Goal: Check status: Check status

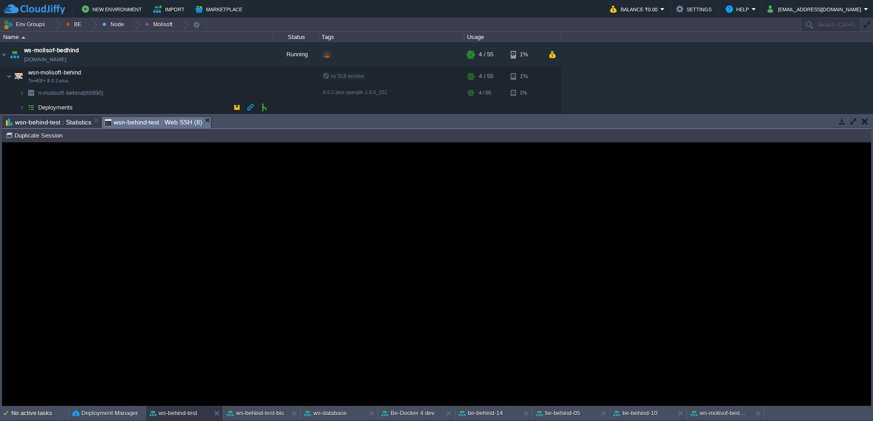
click at [30, 119] on span "wsn-behind-test : Statistics" at bounding box center [48, 122] width 85 height 11
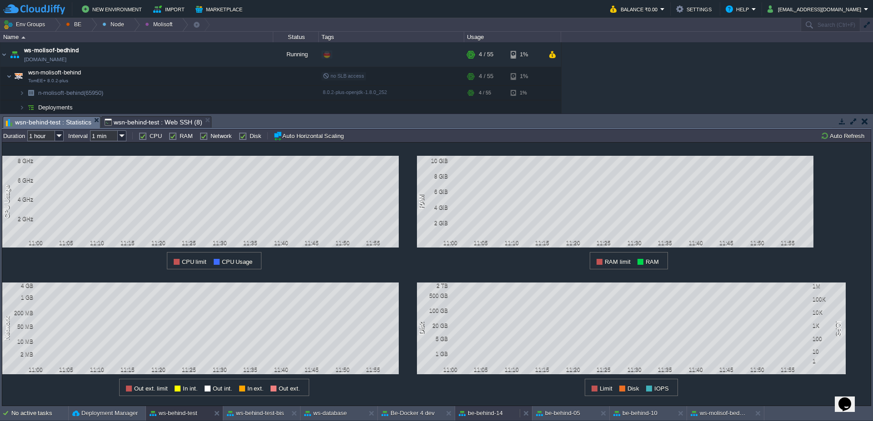
drag, startPoint x: 503, startPoint y: 416, endPoint x: 518, endPoint y: 260, distance: 156.2
click at [503, 416] on div "be-behind-14" at bounding box center [487, 413] width 65 height 15
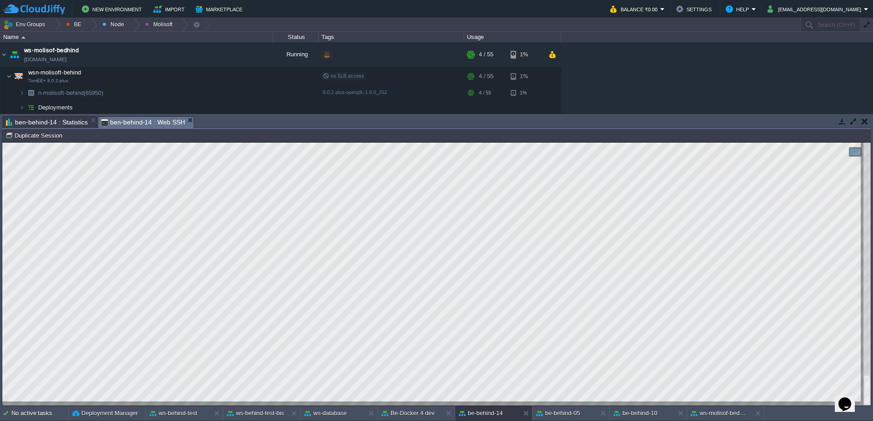
click at [54, 124] on span "ben-behind-14 : Statistics" at bounding box center [47, 122] width 82 height 11
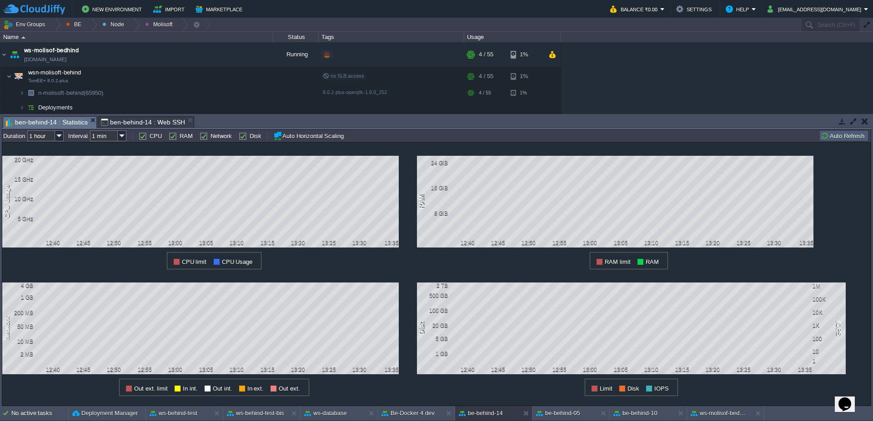
click at [854, 137] on button "Auto Refresh" at bounding box center [844, 136] width 46 height 8
click at [559, 412] on button "be-behind-05" at bounding box center [558, 413] width 44 height 9
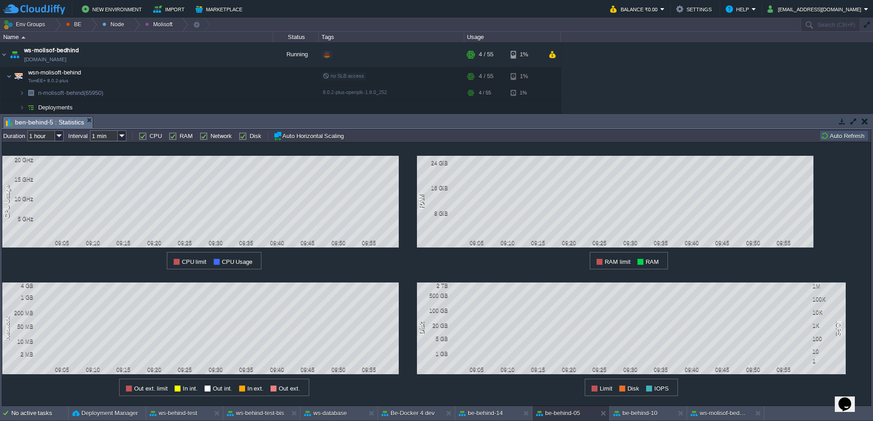
click at [843, 135] on button "Auto Refresh" at bounding box center [844, 136] width 46 height 8
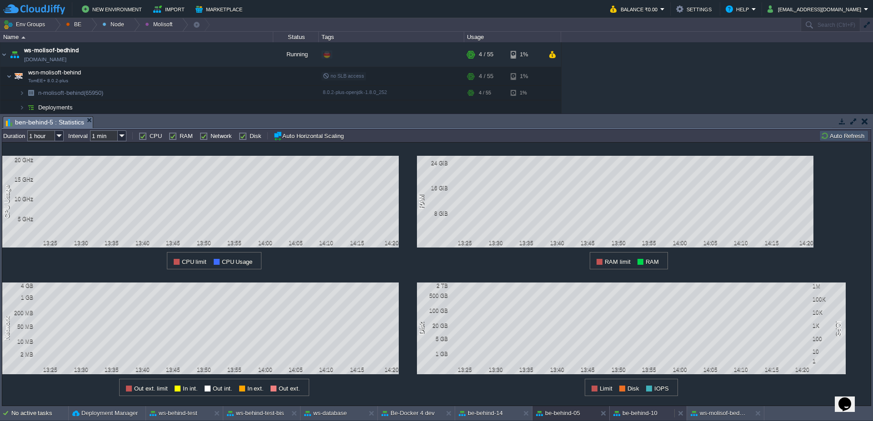
click at [634, 419] on div "be-behind-10" at bounding box center [642, 413] width 65 height 15
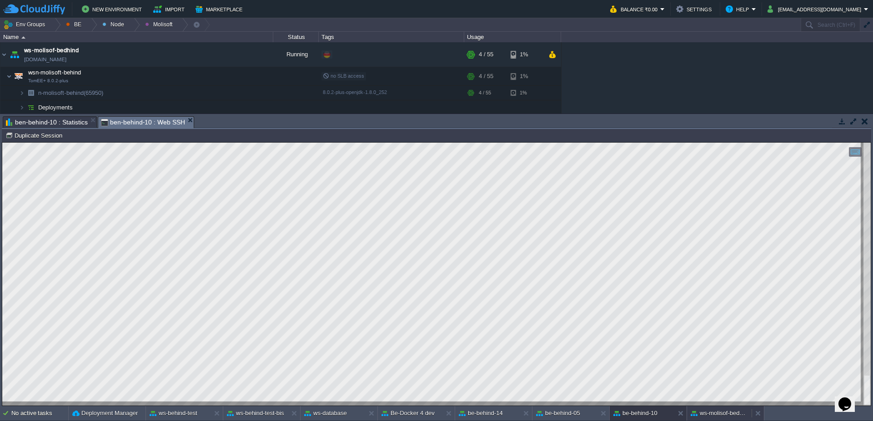
click at [715, 415] on button "ws-molisof-bedhind" at bounding box center [719, 413] width 57 height 9
click at [757, 413] on button at bounding box center [759, 413] width 9 height 9
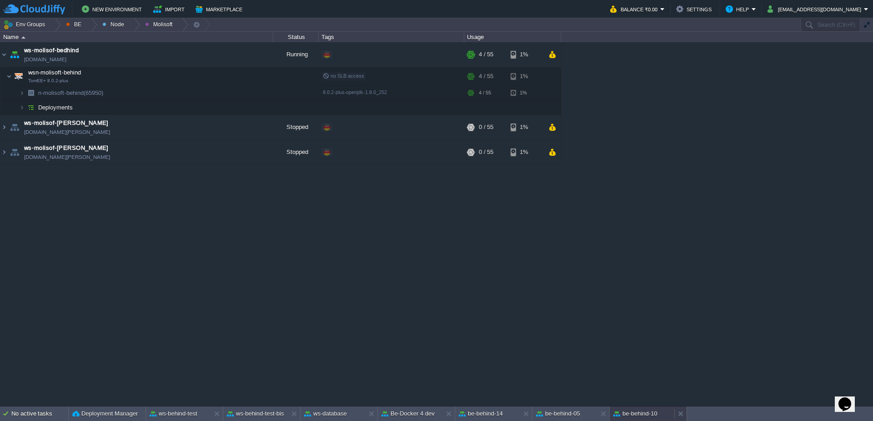
click at [643, 416] on button "be-behind-10" at bounding box center [635, 414] width 44 height 9
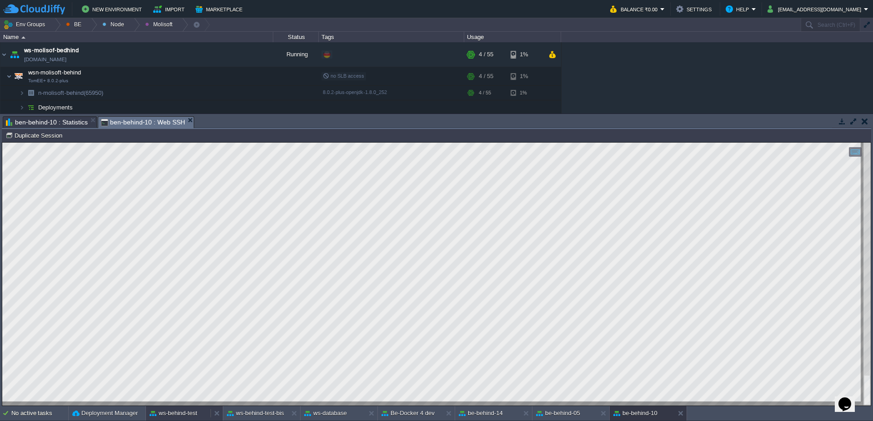
click at [175, 416] on button "ws-behind-test" at bounding box center [174, 413] width 48 height 9
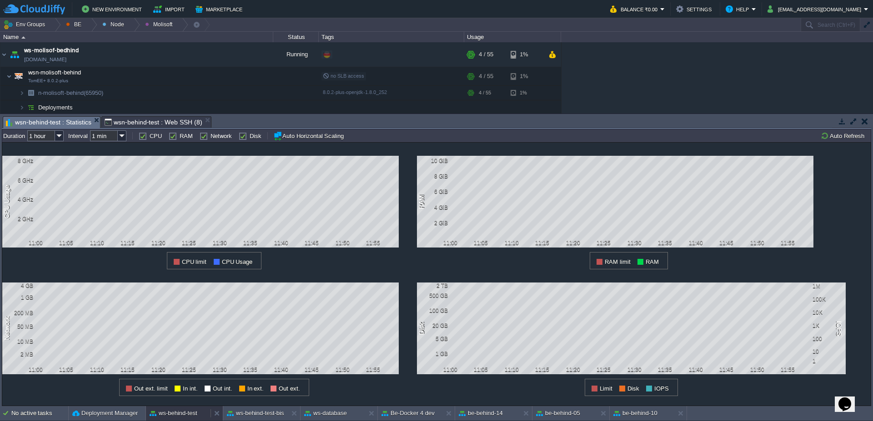
click at [175, 416] on button "ws-behind-test" at bounding box center [174, 413] width 48 height 9
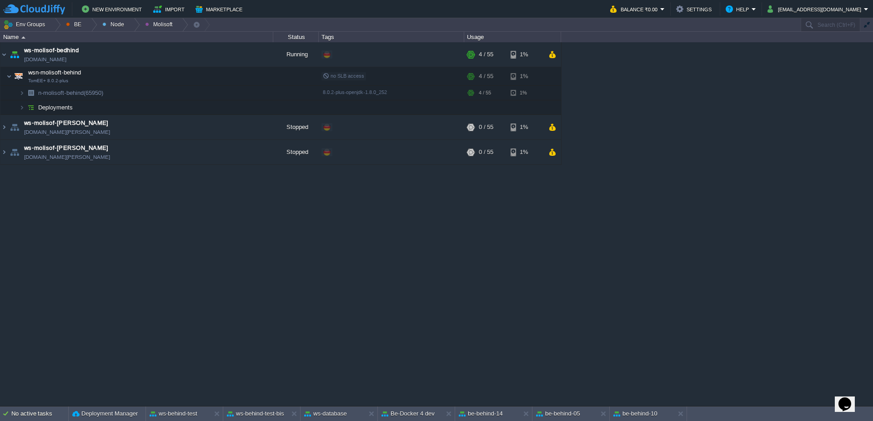
click at [284, 316] on div "Backup Storage [DOMAIN_NAME] Running BE/Backup Edit RAM 3% CPU 0% 1 / 6 21% Be …" at bounding box center [436, 224] width 873 height 364
click at [184, 419] on div "ws-behind-test" at bounding box center [178, 414] width 65 height 15
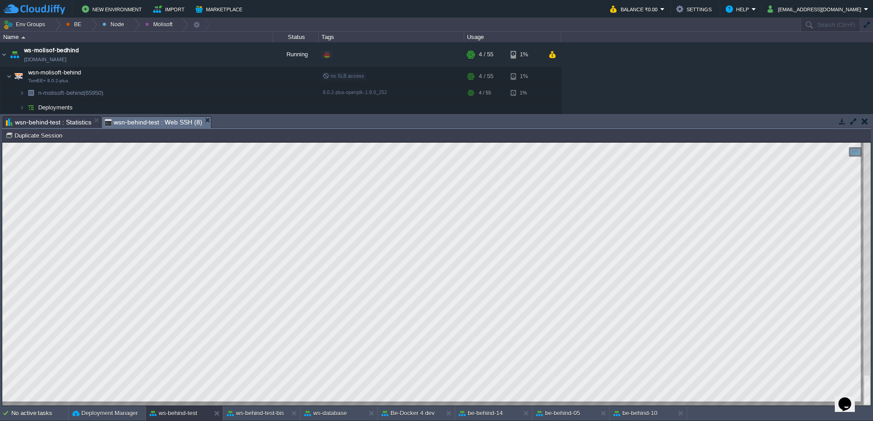
click at [159, 118] on span "wsn-behind-test : Web SSH (8)" at bounding box center [154, 122] width 98 height 11
click at [563, 418] on button "be-behind-05" at bounding box center [558, 413] width 44 height 9
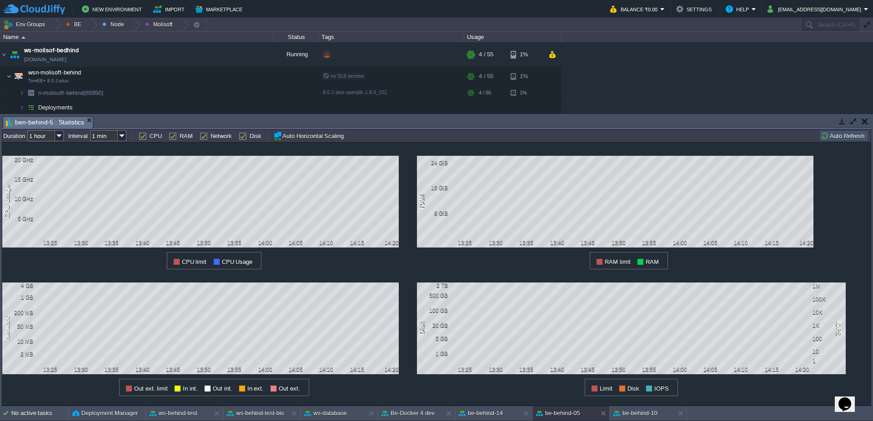
click at [842, 135] on button "Auto Refresh" at bounding box center [844, 136] width 46 height 8
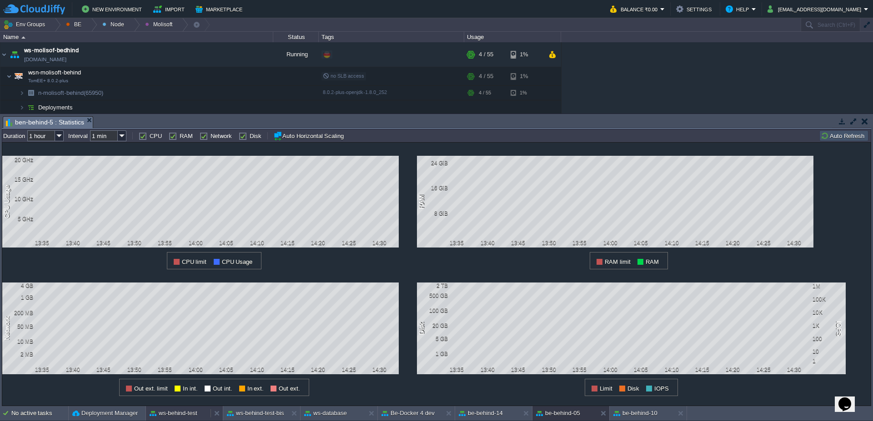
drag, startPoint x: 188, startPoint y: 413, endPoint x: 190, endPoint y: 263, distance: 150.5
click at [188, 413] on button "ws-behind-test" at bounding box center [174, 413] width 48 height 9
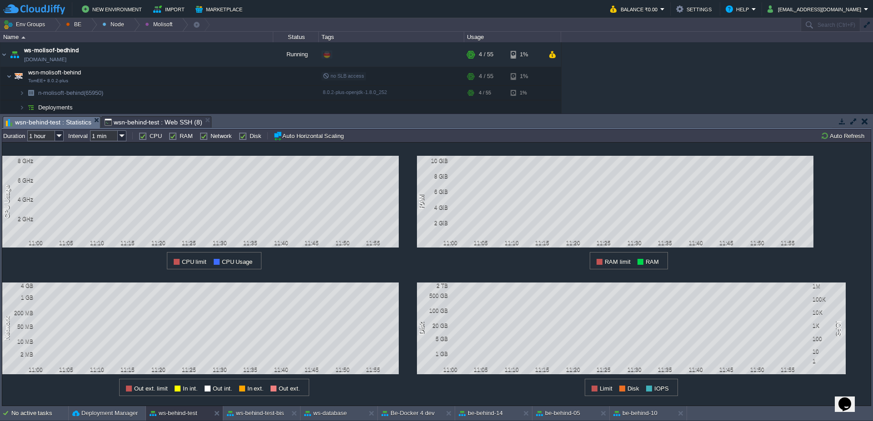
click at [51, 120] on span "wsn-behind-test : Statistics" at bounding box center [48, 122] width 85 height 11
click at [840, 132] on button "Auto Refresh" at bounding box center [844, 136] width 46 height 8
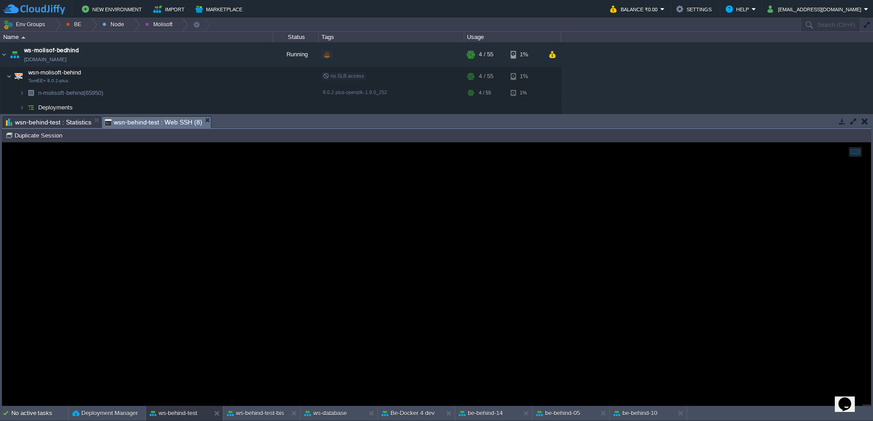
click at [145, 118] on span "wsn-behind-test : Web SSH (8)" at bounding box center [154, 122] width 98 height 11
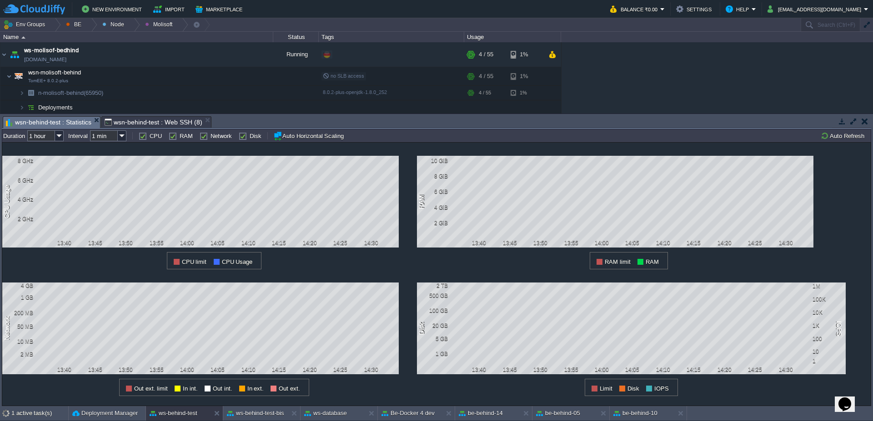
click at [61, 120] on span "wsn-behind-test : Statistics" at bounding box center [48, 122] width 85 height 11
click at [850, 134] on button "Auto Refresh" at bounding box center [844, 136] width 46 height 8
click at [119, 123] on span "wsn-behind-test : Web SSH (8)" at bounding box center [154, 122] width 98 height 11
click at [39, 122] on span "wsn-behind-test : Statistics" at bounding box center [48, 122] width 85 height 11
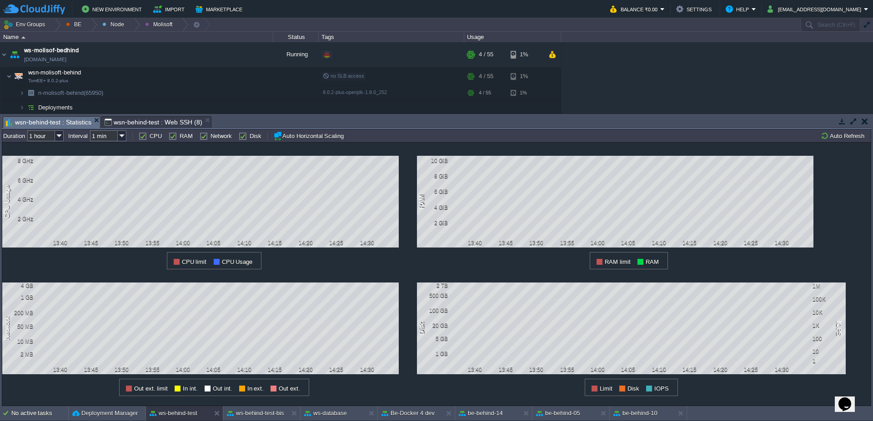
click at [848, 140] on td "Auto Refresh" at bounding box center [843, 135] width 49 height 11
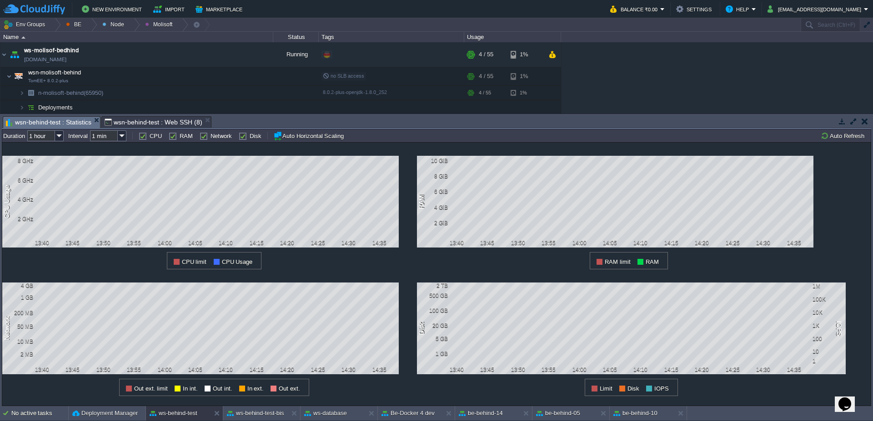
click at [151, 121] on span "wsn-behind-test : Web SSH (8)" at bounding box center [154, 122] width 98 height 11
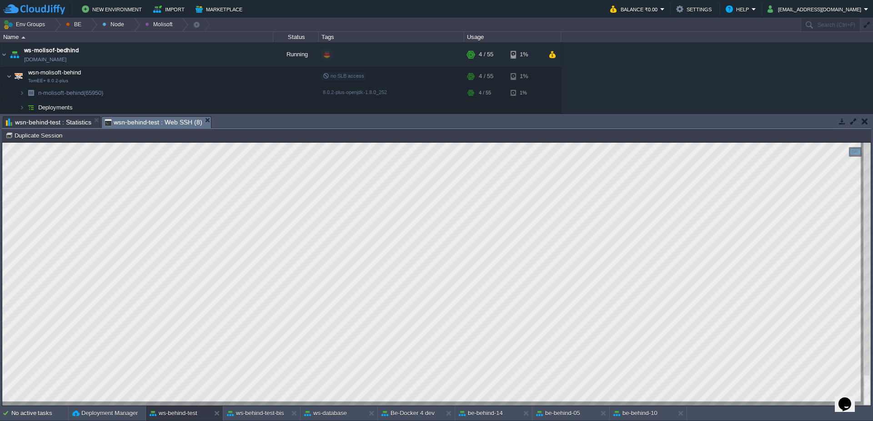
click at [71, 122] on span "wsn-behind-test : Statistics" at bounding box center [48, 122] width 85 height 11
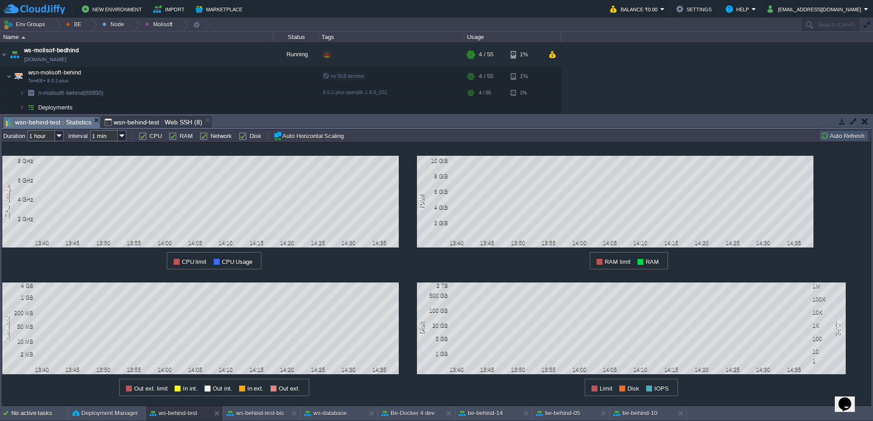
click at [845, 136] on button "Auto Refresh" at bounding box center [844, 136] width 46 height 8
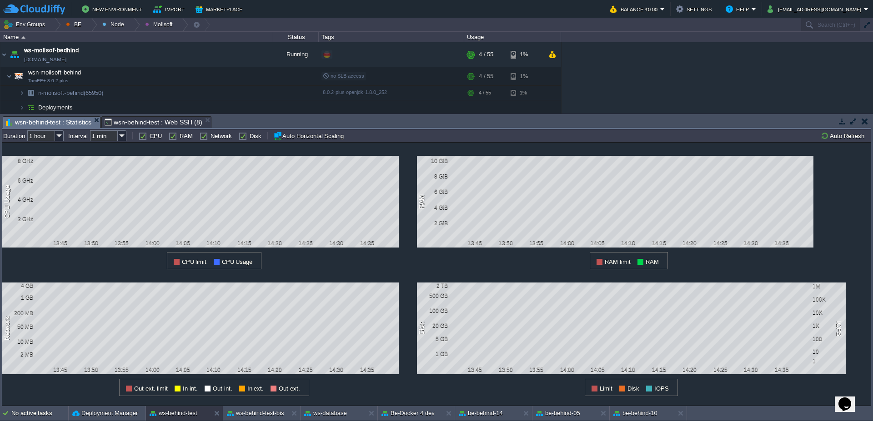
click at [844, 140] on button "Auto Refresh" at bounding box center [844, 136] width 46 height 8
click at [483, 417] on button "be-behind-14" at bounding box center [481, 413] width 44 height 9
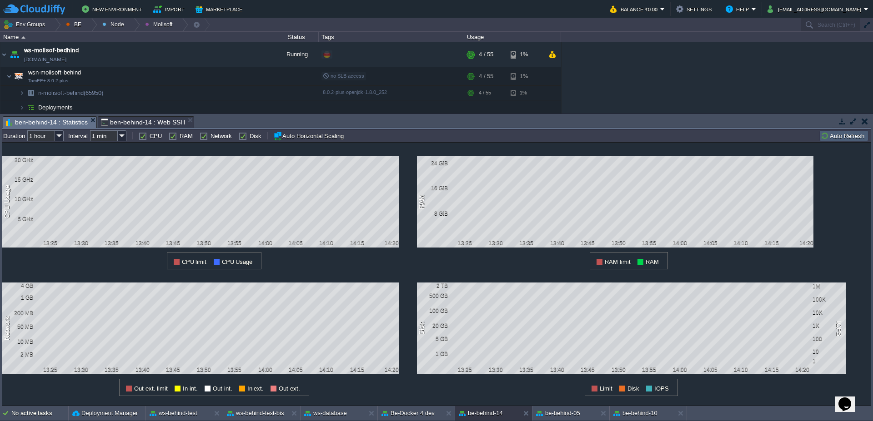
click at [847, 140] on td "Auto Refresh" at bounding box center [843, 135] width 49 height 11
click at [841, 135] on button "Auto Refresh" at bounding box center [844, 136] width 46 height 8
click at [546, 414] on button "be-behind-05" at bounding box center [558, 413] width 44 height 9
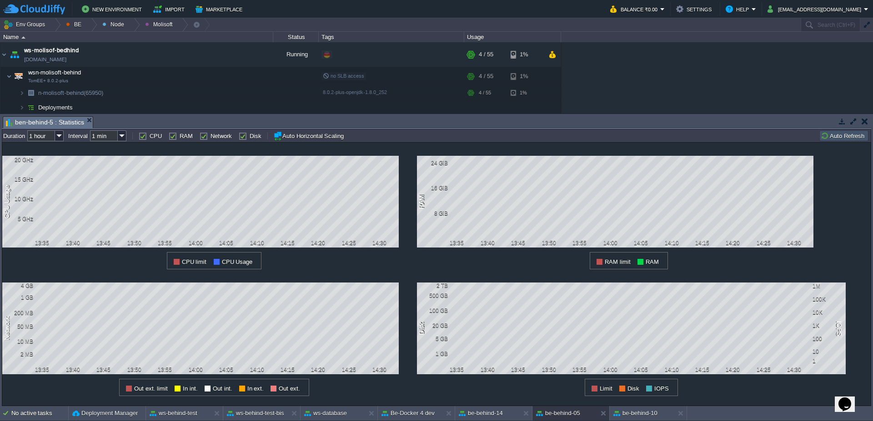
click at [840, 138] on button "Auto Refresh" at bounding box center [844, 136] width 46 height 8
click at [475, 420] on div "be-behind-14" at bounding box center [487, 413] width 65 height 15
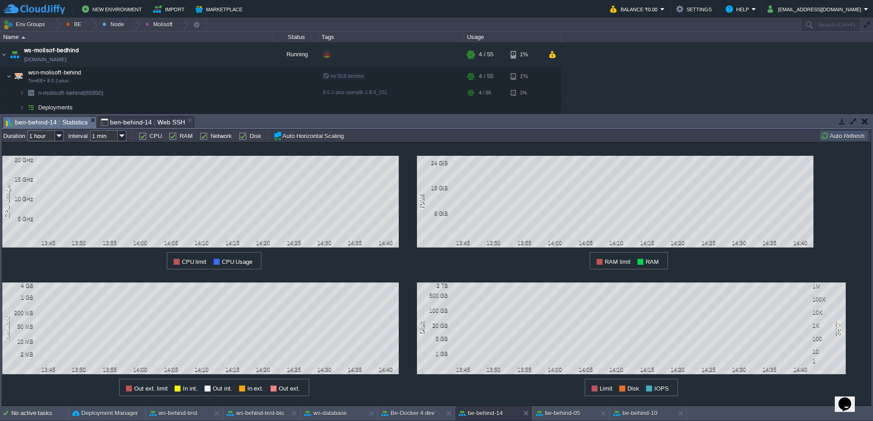
click at [845, 135] on button "Auto Refresh" at bounding box center [844, 136] width 46 height 8
click at [60, 24] on div at bounding box center [55, 24] width 12 height 13
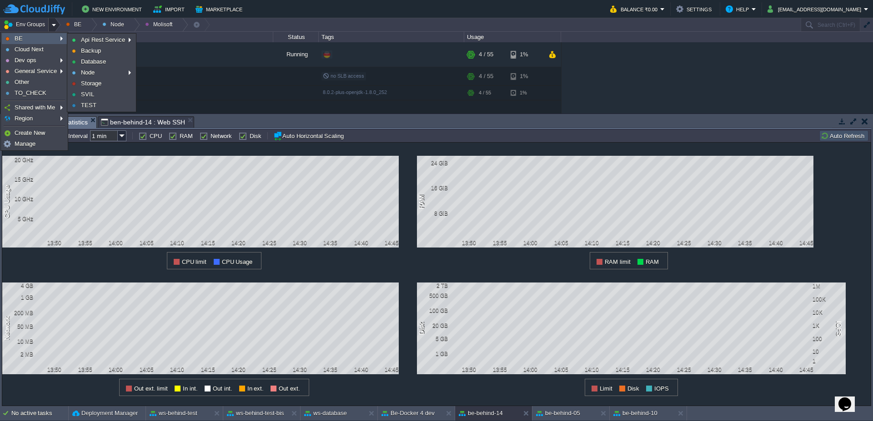
click at [38, 36] on link "BE" at bounding box center [34, 39] width 64 height 10
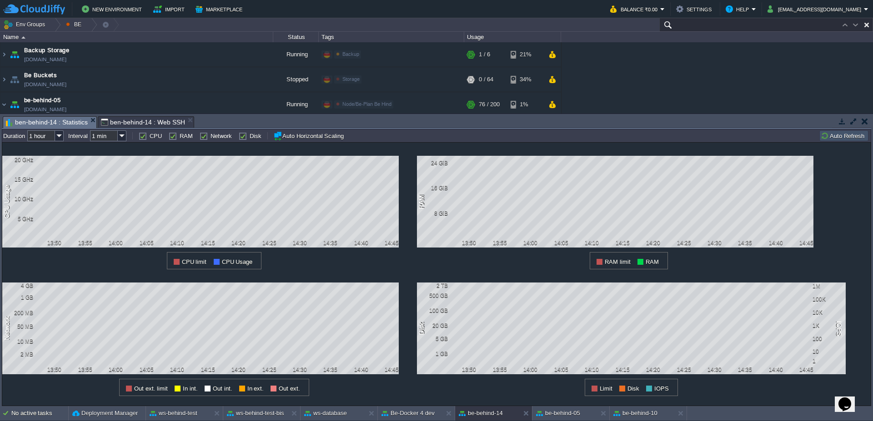
click at [825, 26] on input "text" at bounding box center [766, 24] width 214 height 13
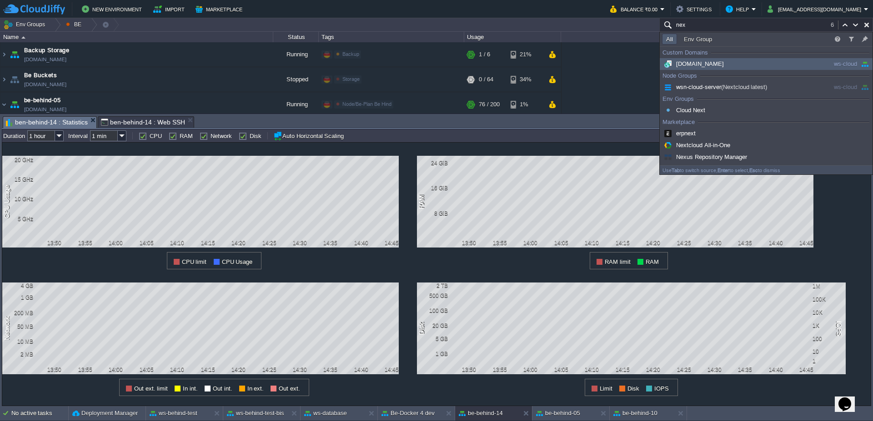
type input "nex"
click at [718, 65] on span "[DOMAIN_NAME]" at bounding box center [693, 63] width 62 height 7
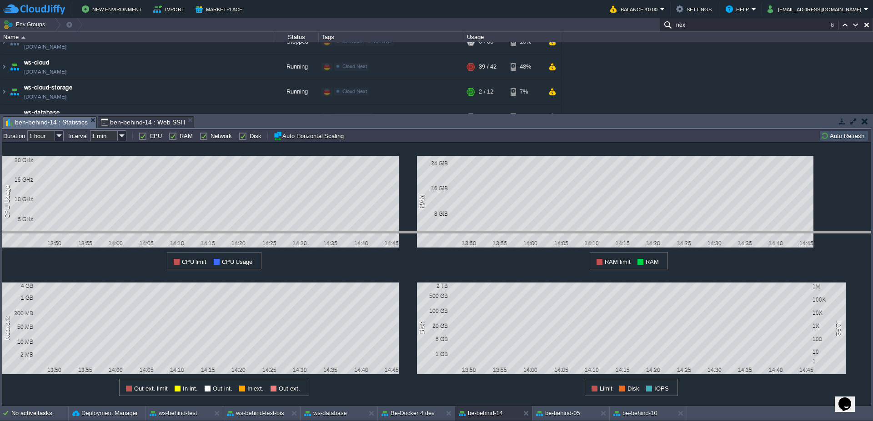
drag, startPoint x: 495, startPoint y: 125, endPoint x: 475, endPoint y: 244, distance: 120.3
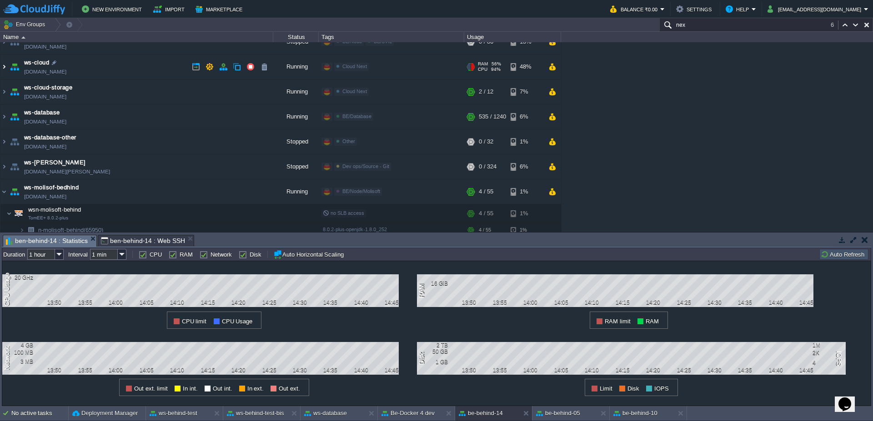
click at [0, 67] on img at bounding box center [3, 67] width 7 height 25
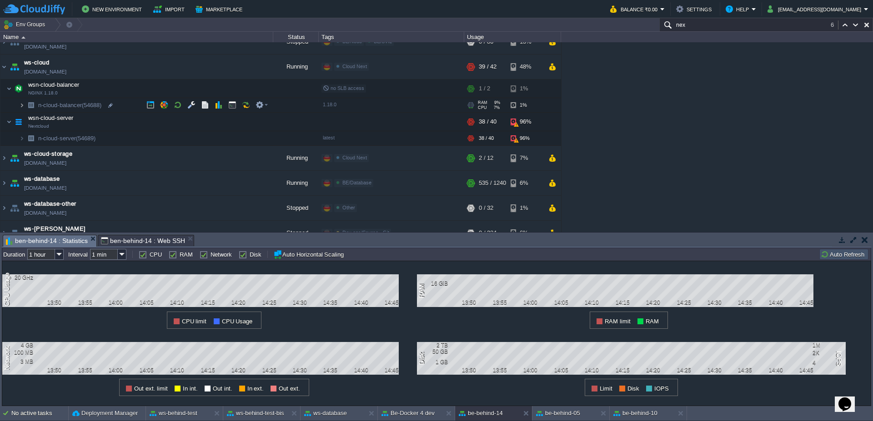
click at [22, 108] on img at bounding box center [21, 105] width 5 height 14
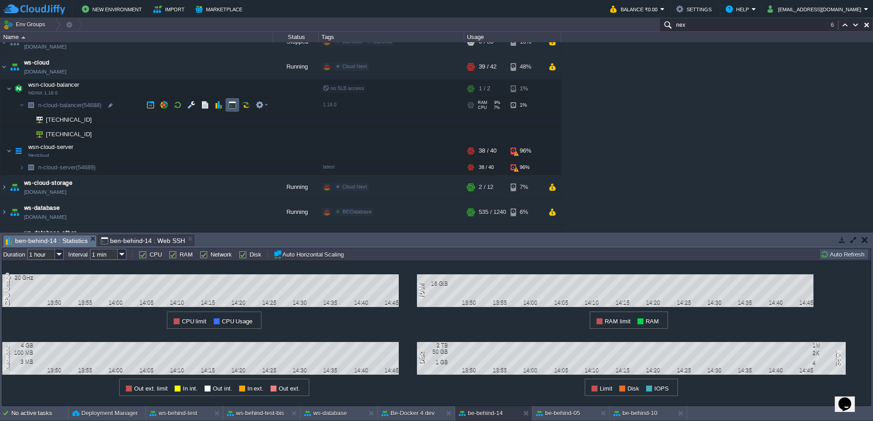
click at [236, 105] on button "button" at bounding box center [232, 105] width 8 height 8
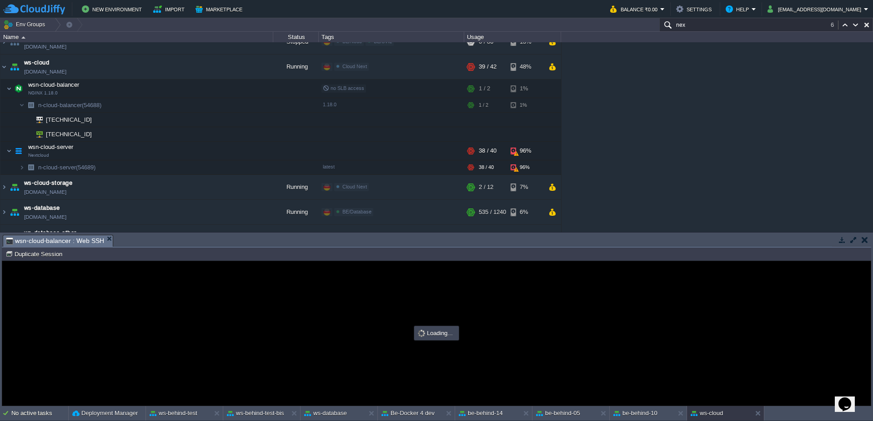
scroll to position [0, 0]
type input "#000000"
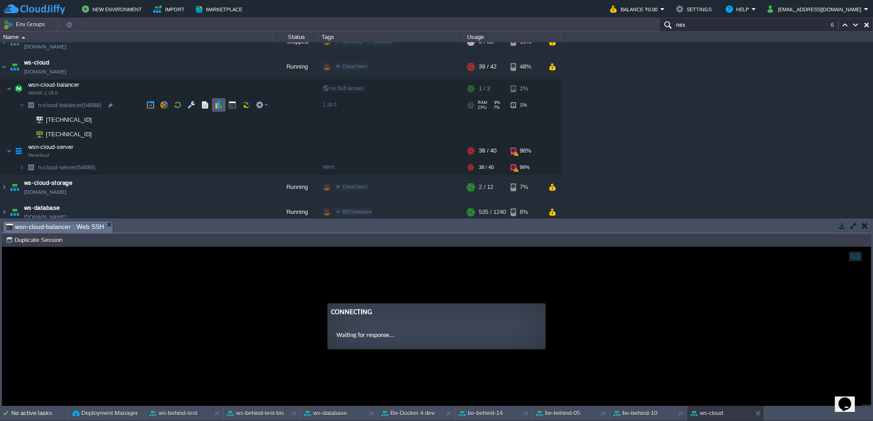
click at [221, 105] on button "button" at bounding box center [219, 105] width 8 height 8
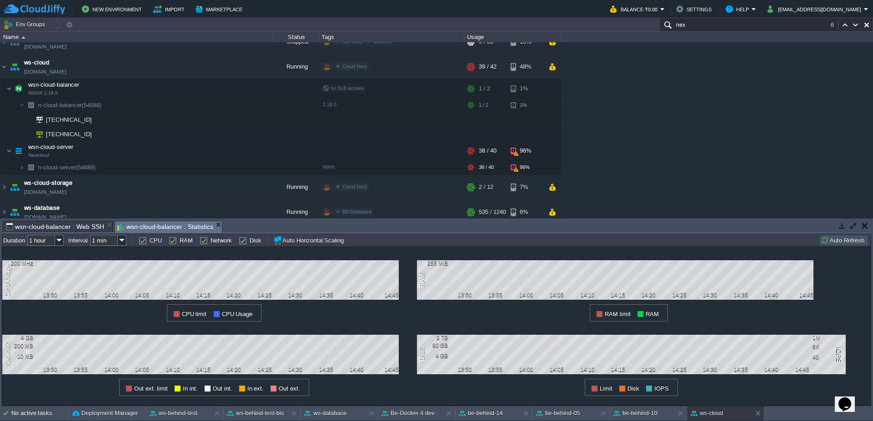
click at [80, 224] on span "wsn-cloud-balancer : Web SSH" at bounding box center [55, 226] width 98 height 11
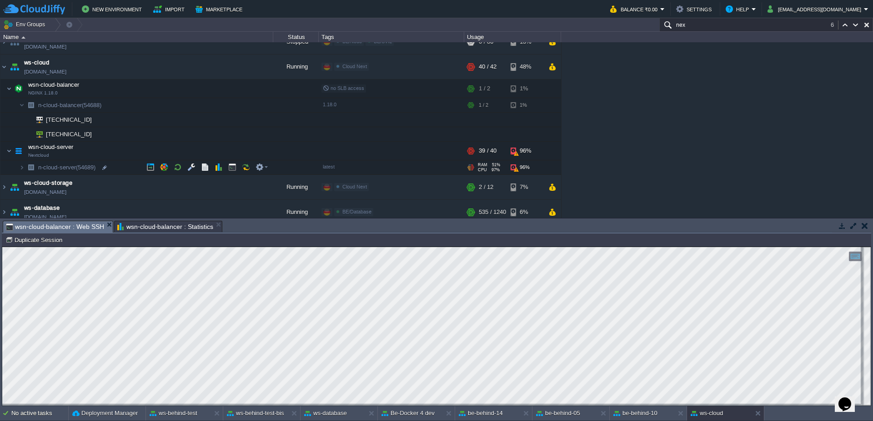
click at [18, 166] on img at bounding box center [12, 164] width 13 height 8
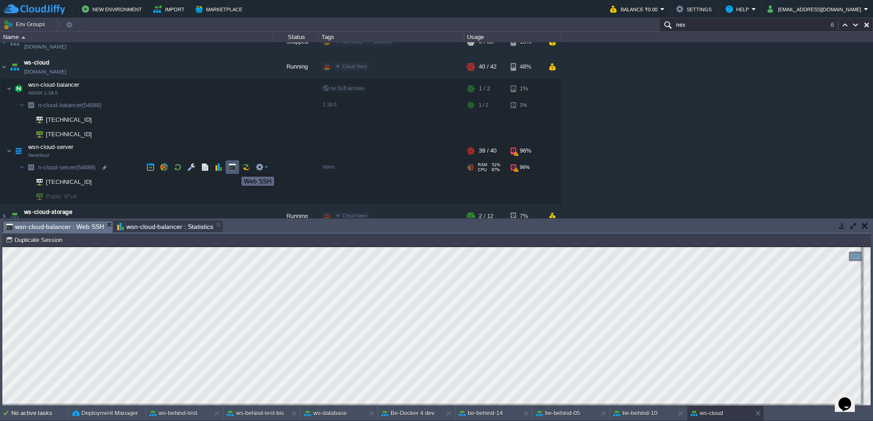
click at [235, 169] on button "button" at bounding box center [232, 167] width 8 height 8
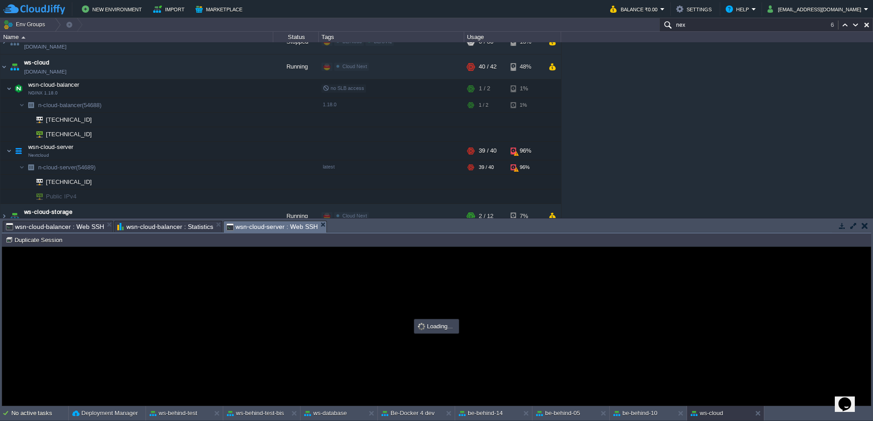
type input "#000000"
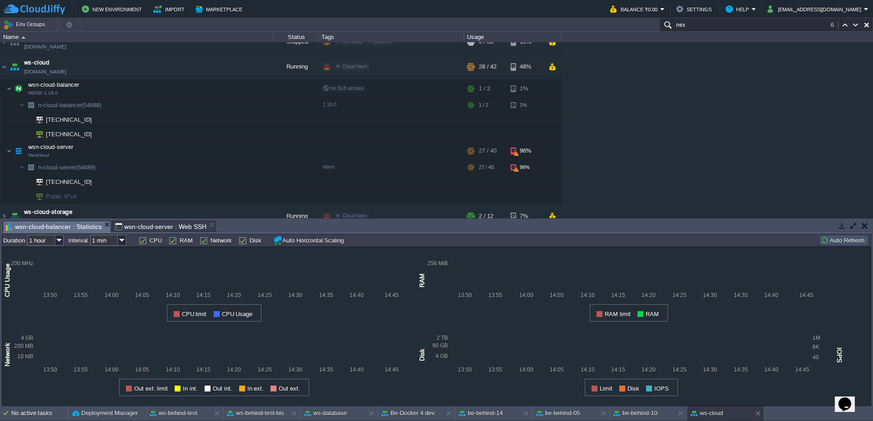
click at [70, 224] on span "wsn-cloud-balancer : Statistics" at bounding box center [54, 226] width 96 height 11
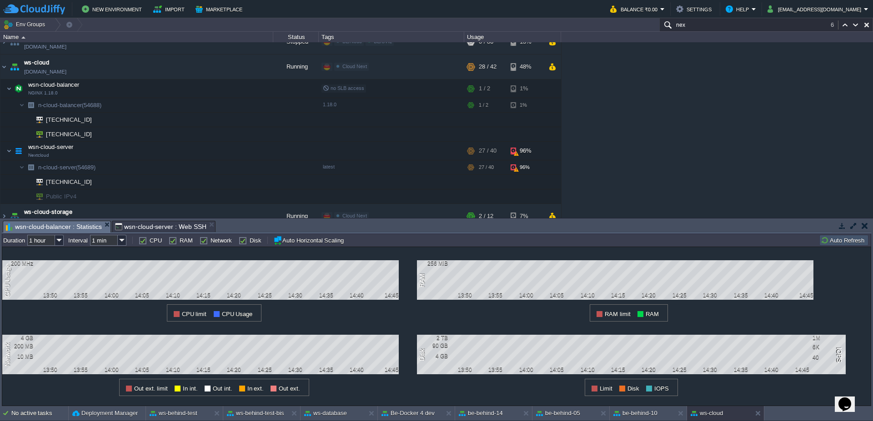
click at [843, 242] on button "Auto Refresh" at bounding box center [844, 240] width 46 height 8
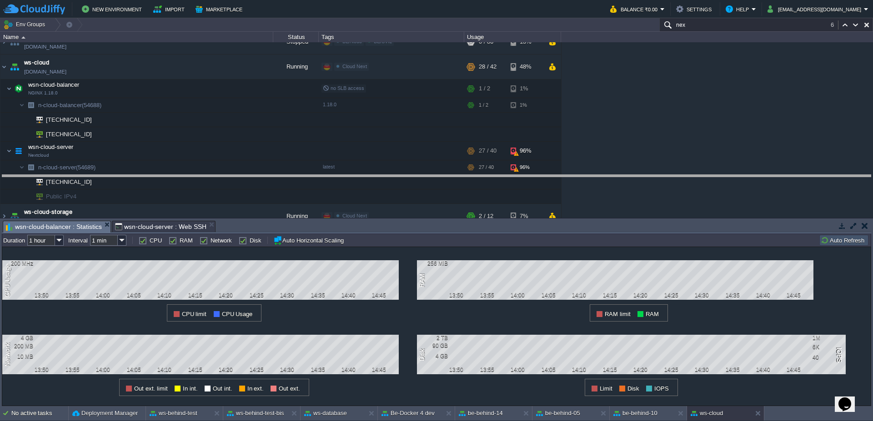
drag, startPoint x: 312, startPoint y: 224, endPoint x: 308, endPoint y: 171, distance: 52.4
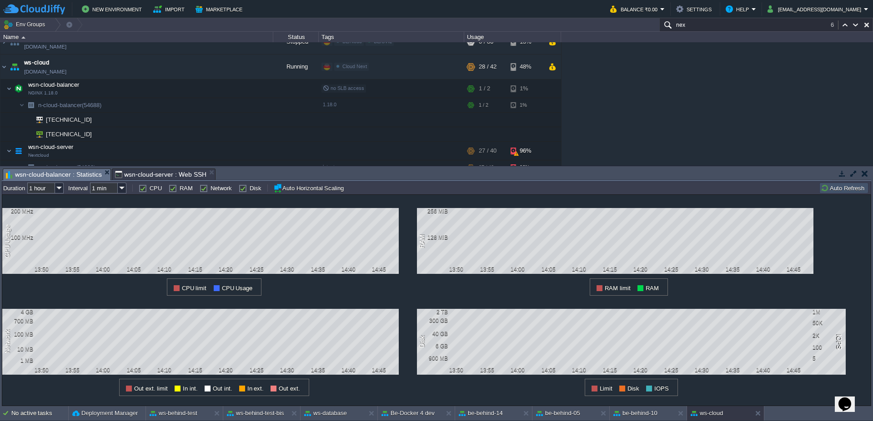
click at [160, 170] on span "wsn-cloud-server : Web SSH" at bounding box center [160, 174] width 91 height 11
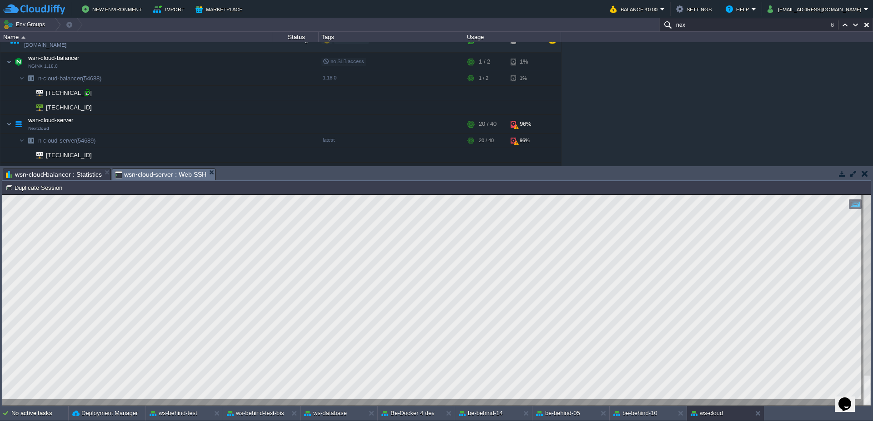
scroll to position [1156, 0]
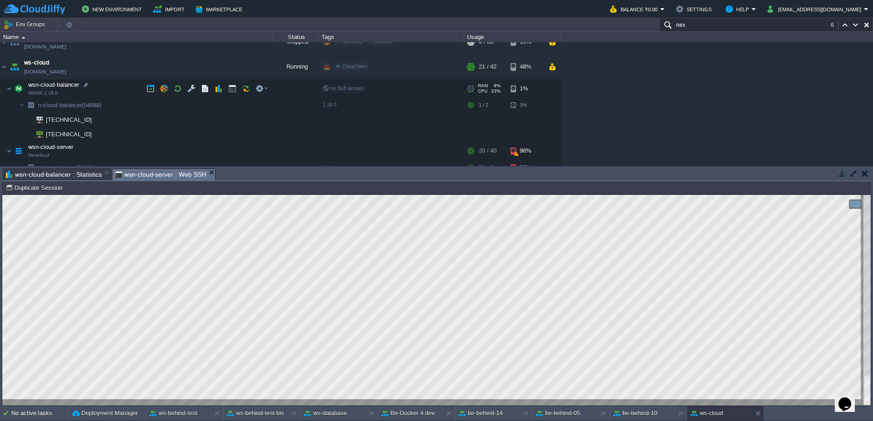
click at [5, 89] on span at bounding box center [3, 88] width 6 height 7
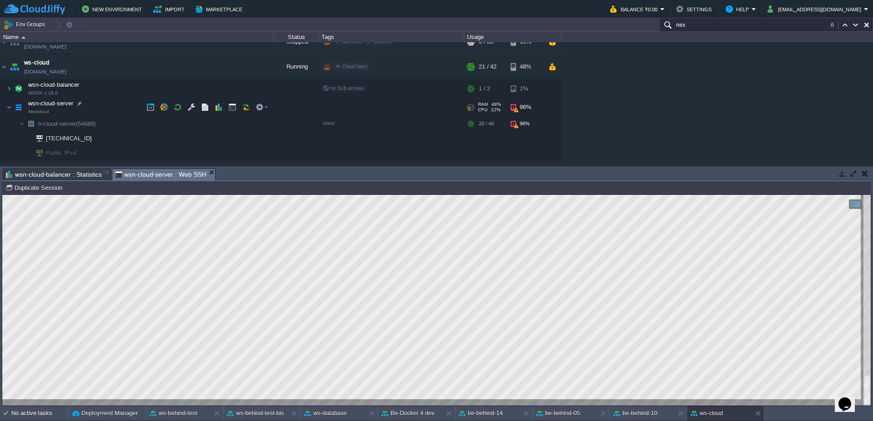
click at [3, 106] on img at bounding box center [3, 102] width 6 height 8
